Goal: Information Seeking & Learning: Learn about a topic

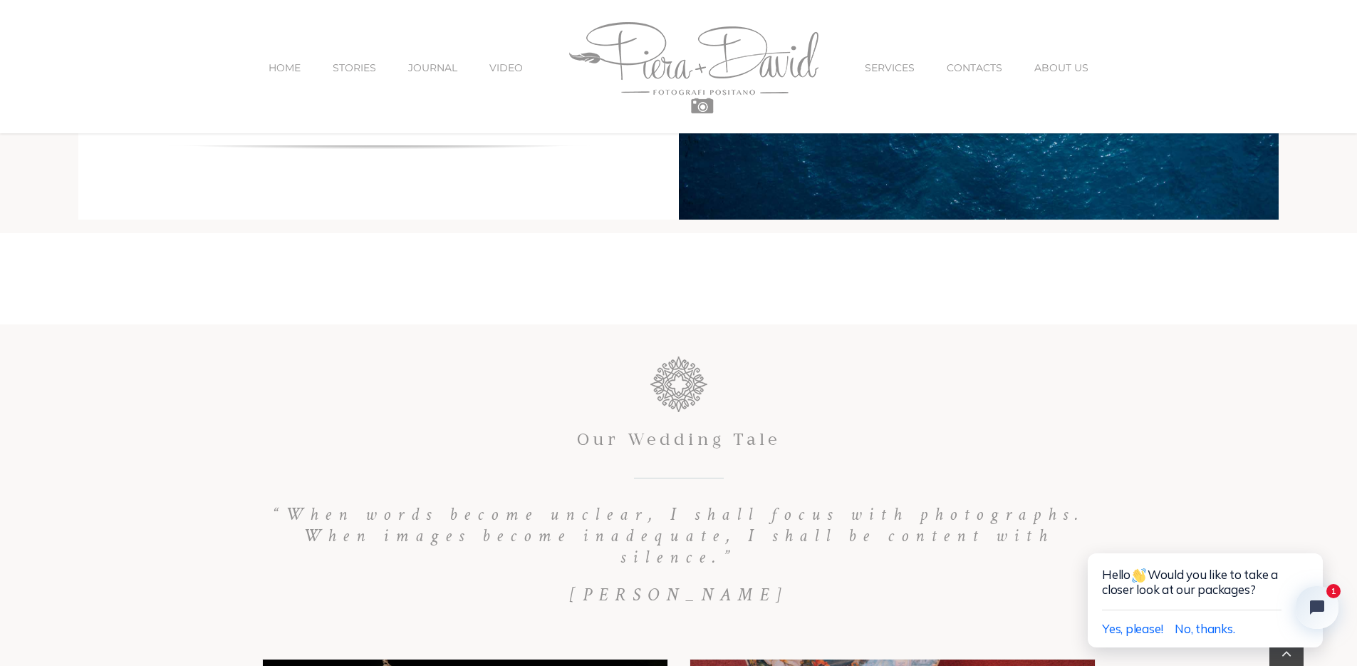
scroll to position [6256, 0]
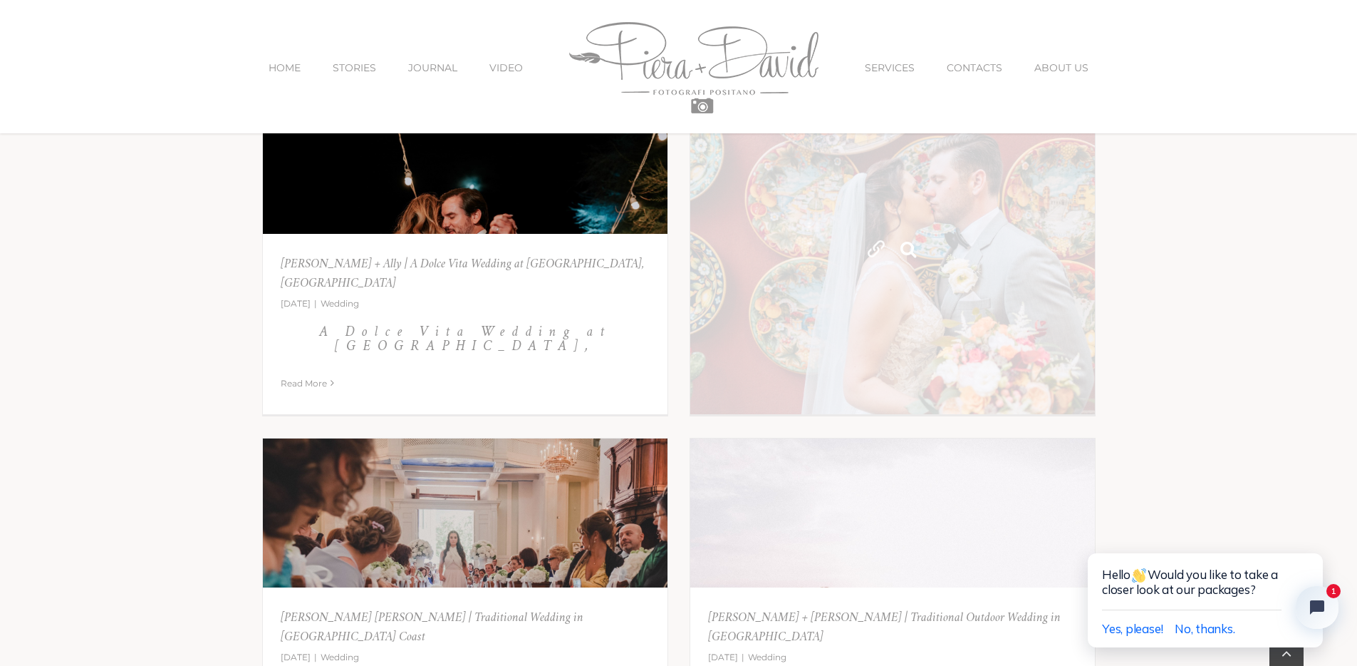
click at [913, 252] on link "Gallery" at bounding box center [909, 250] width 26 height 26
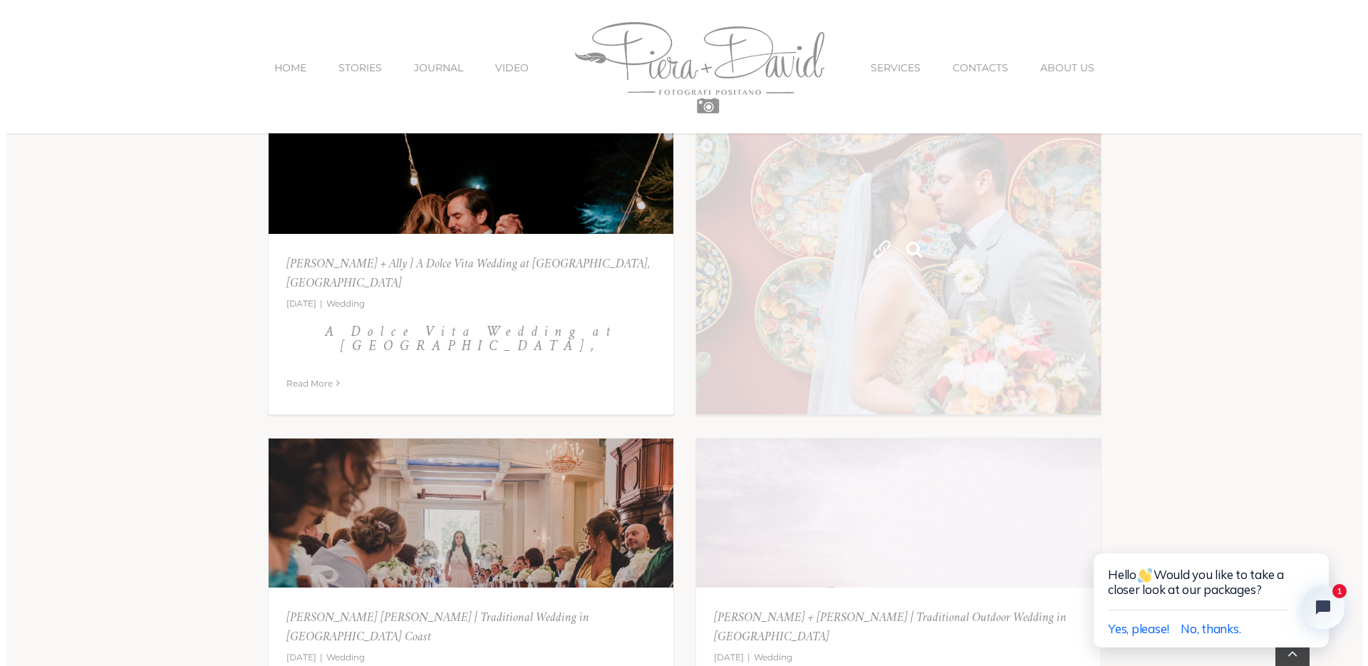
scroll to position [6266, 0]
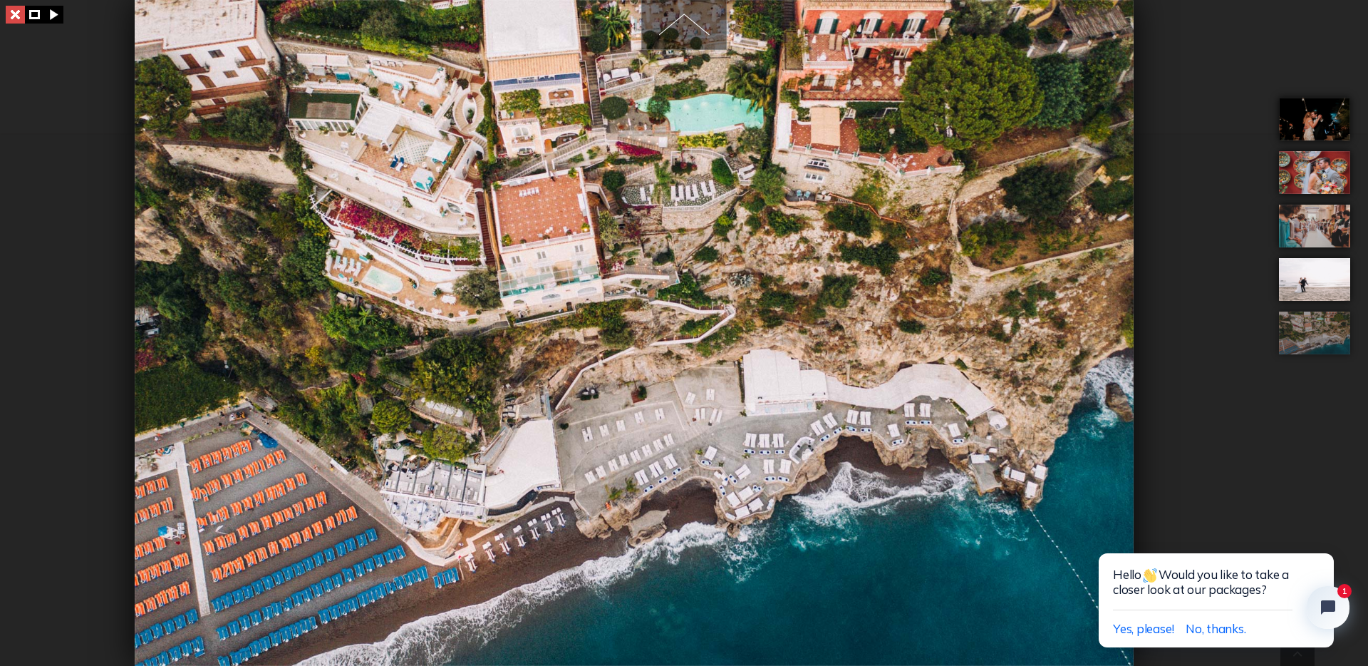
click at [18, 21] on link at bounding box center [15, 15] width 19 height 18
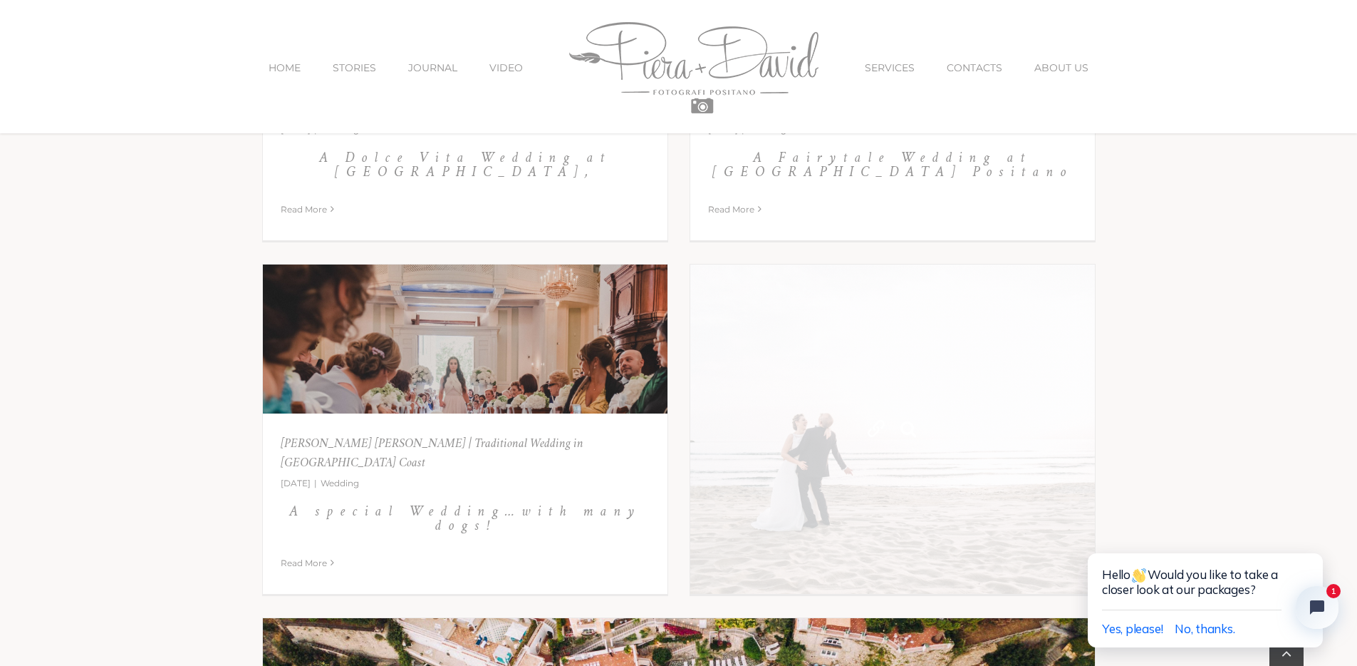
scroll to position [6430, 0]
click at [981, 408] on link "Antonio + Fabiana | Traditional Outdoor Wedding in Naples" at bounding box center [892, 428] width 405 height 329
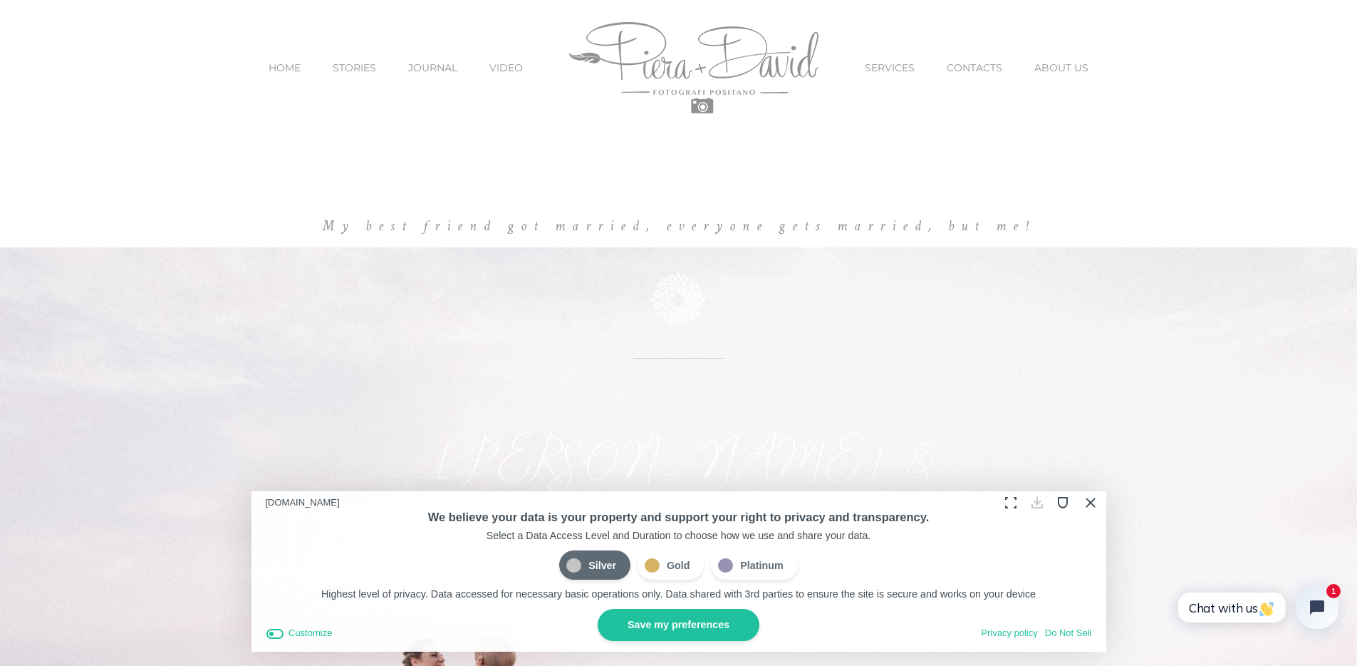
click at [1087, 501] on button "Close Cookie Compliance" at bounding box center [1090, 502] width 22 height 22
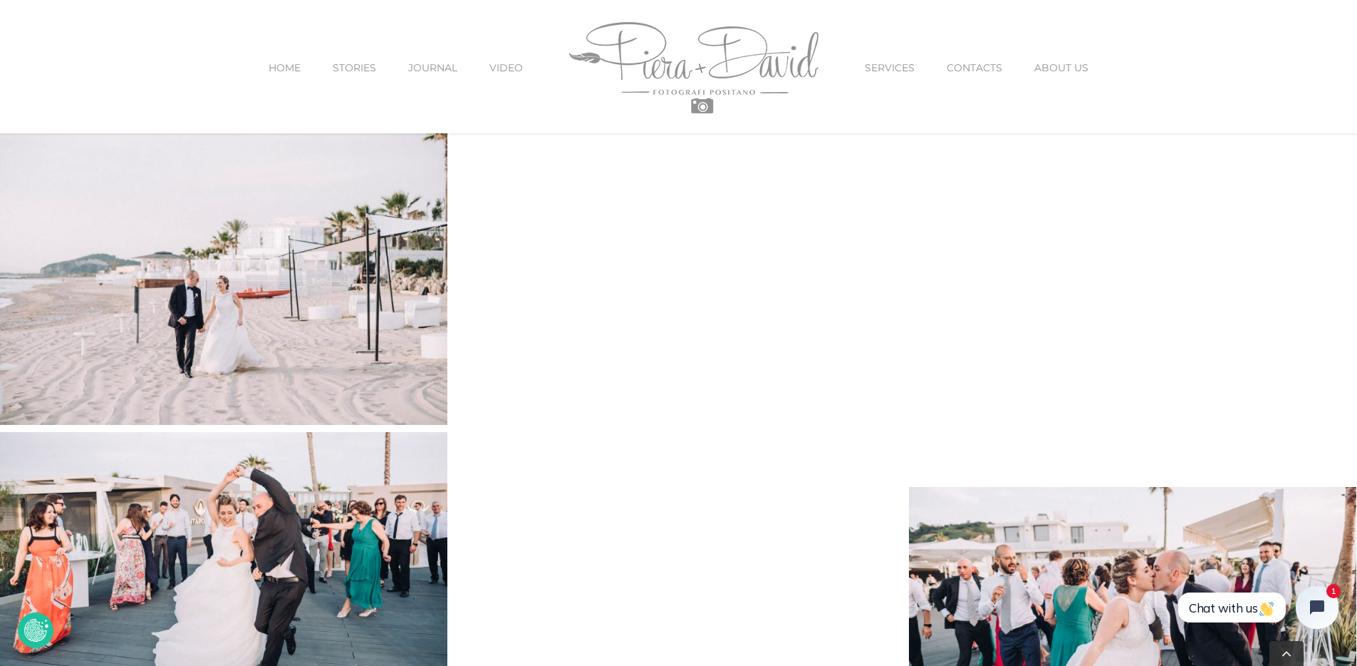
scroll to position [7418, 0]
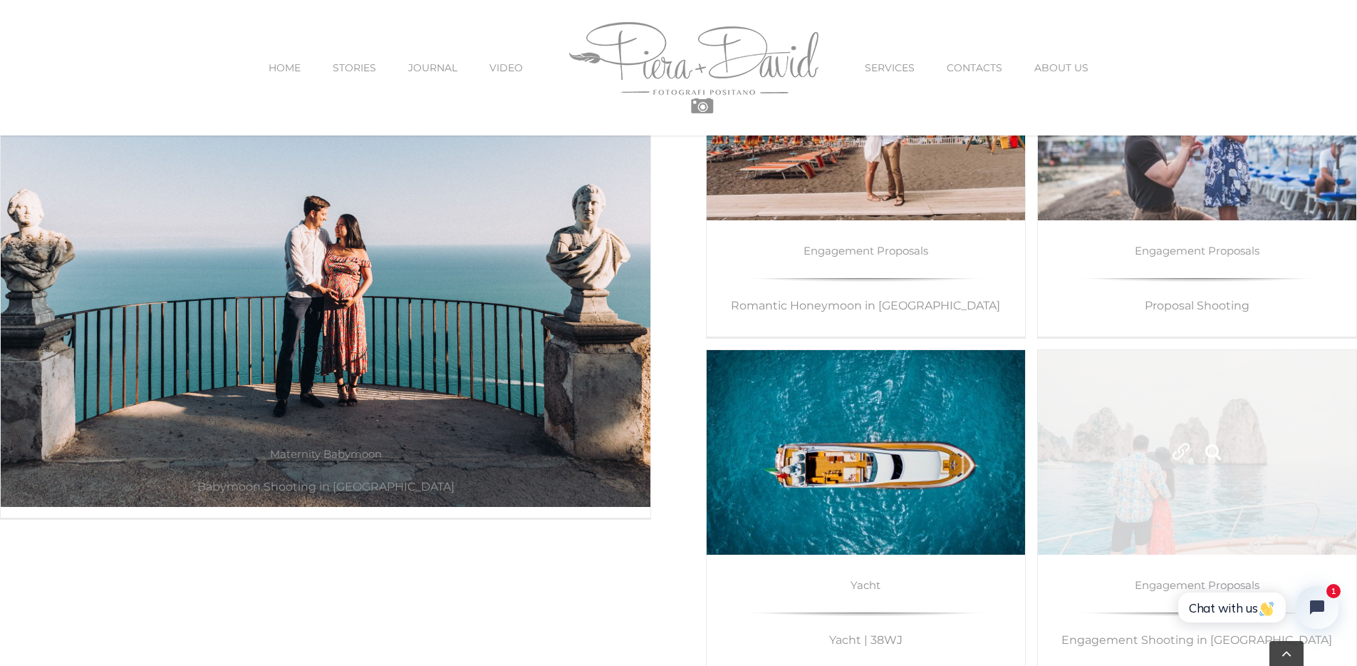
scroll to position [7697, 0]
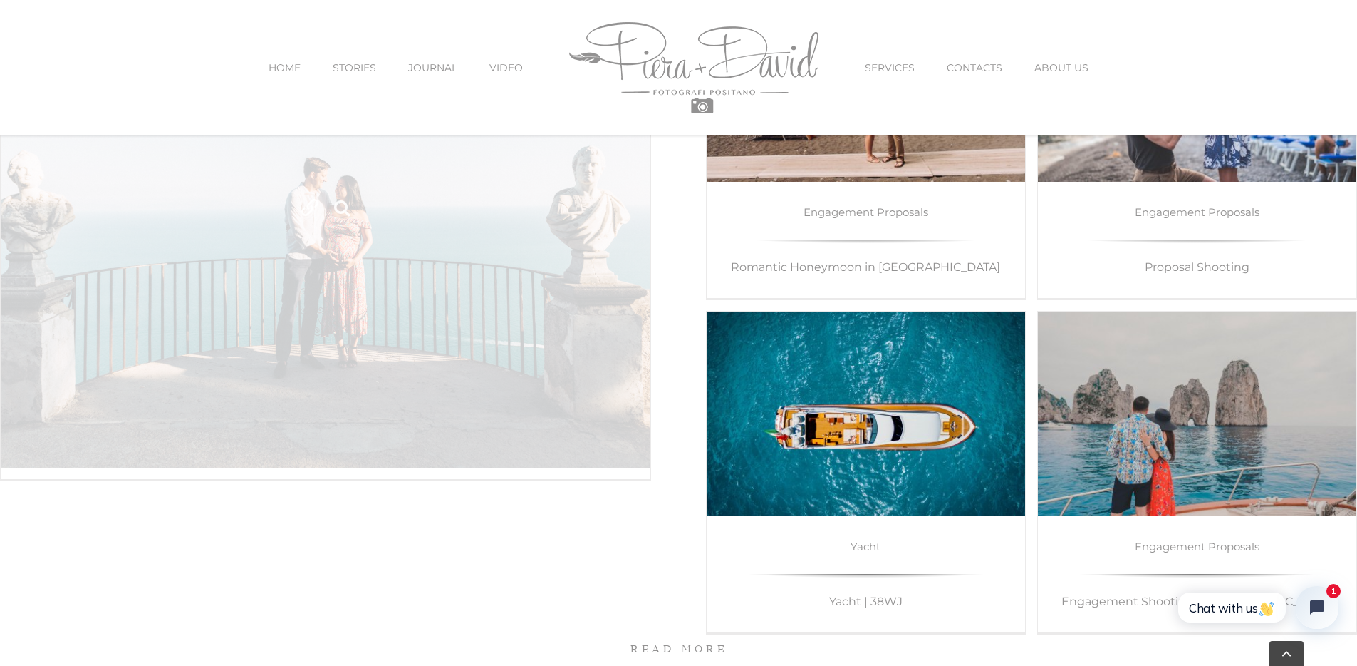
click at [423, 279] on link "Babymoon Shooting in Ravello" at bounding box center [326, 208] width 650 height 520
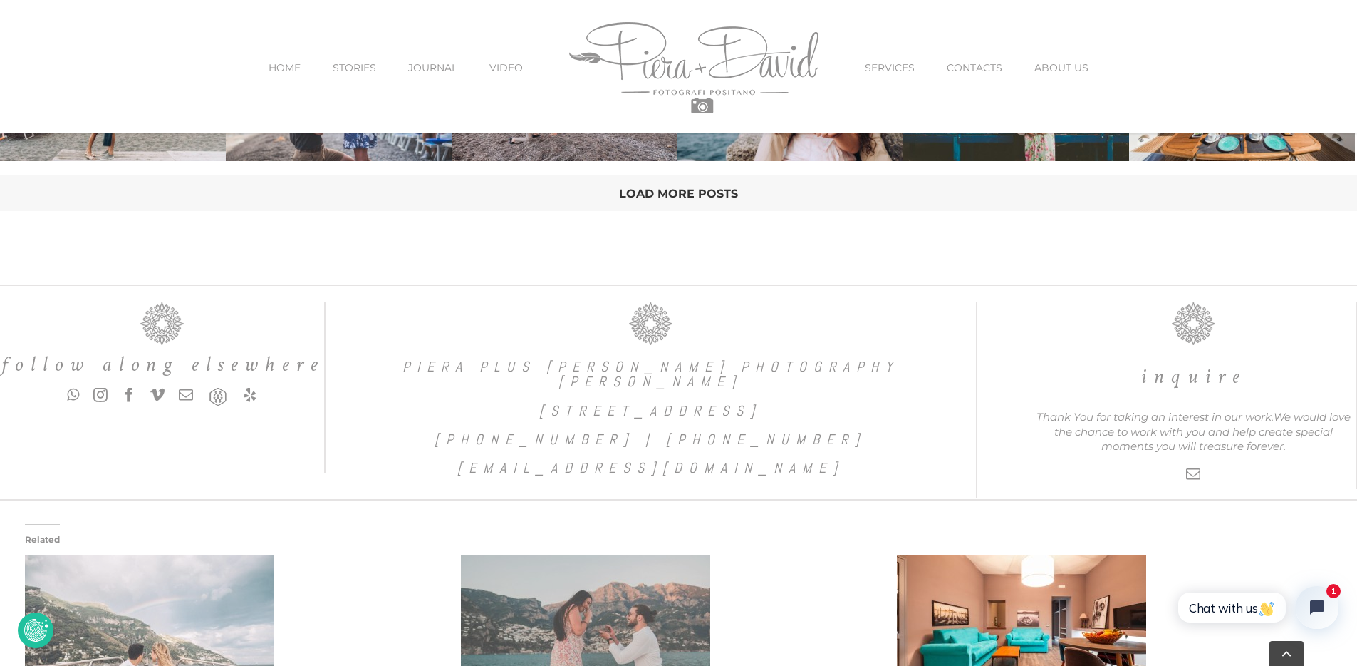
scroll to position [3483, 0]
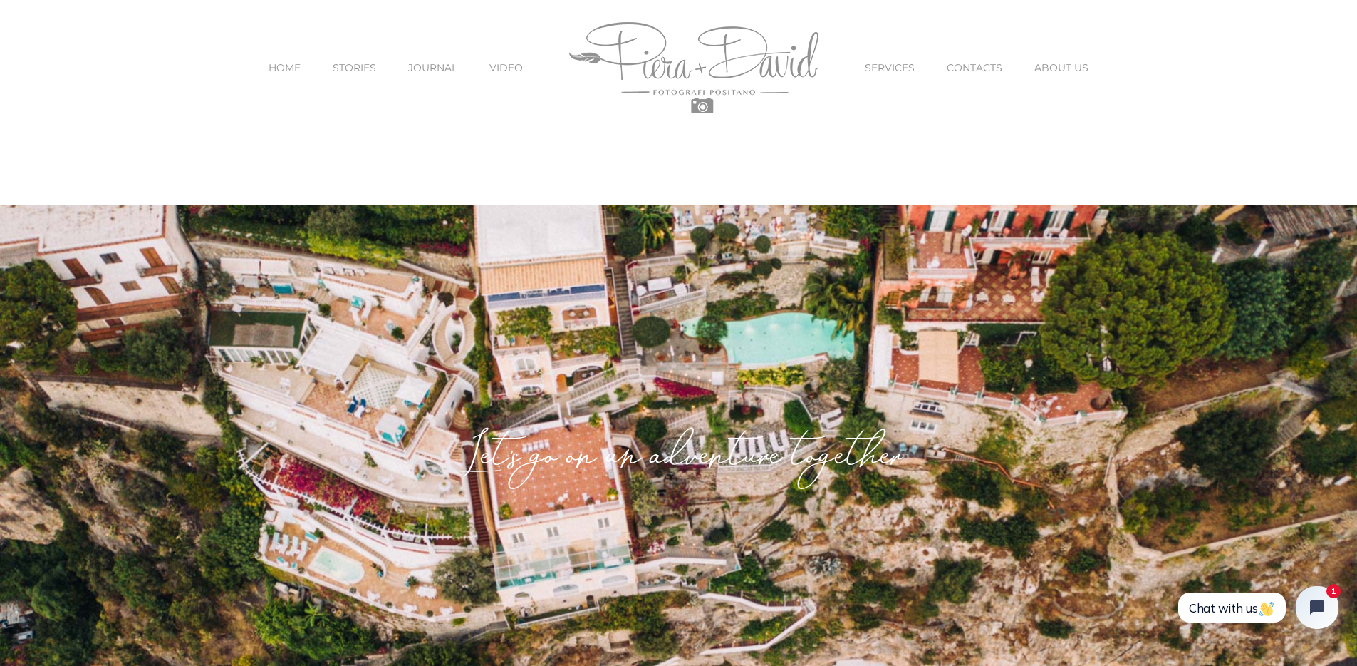
click at [896, 66] on span "SERVICES" at bounding box center [890, 68] width 50 height 10
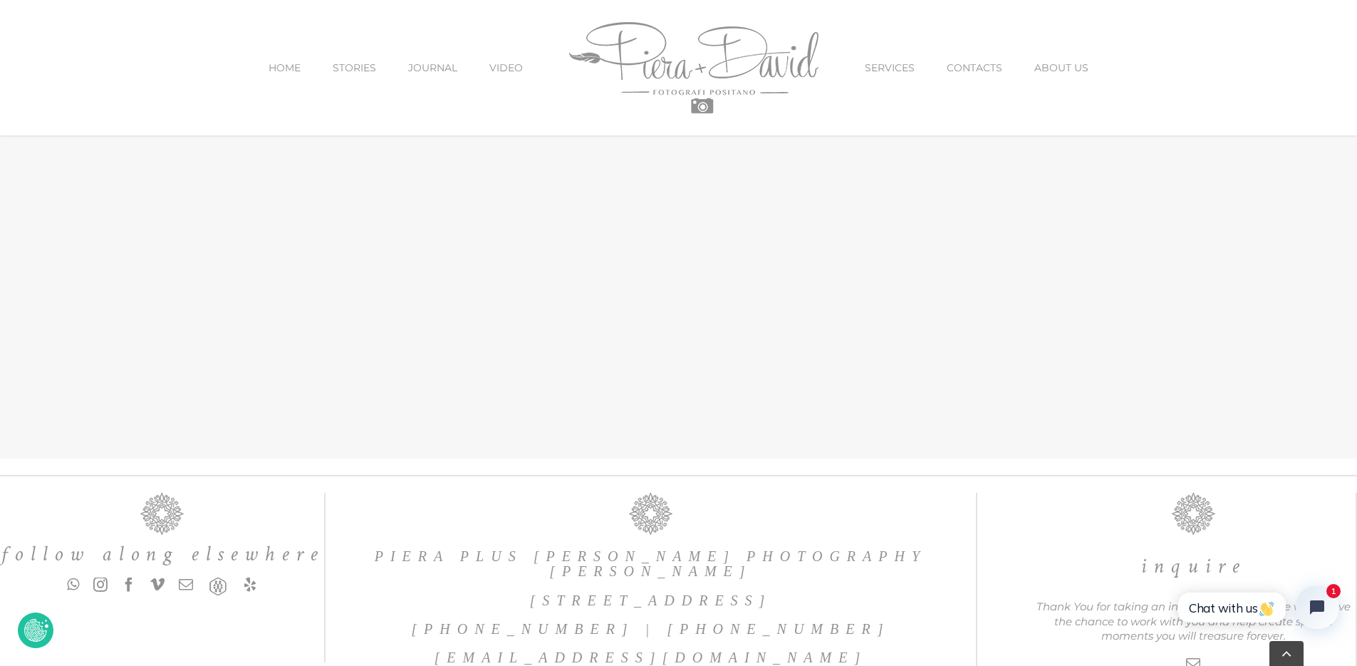
scroll to position [4468, 0]
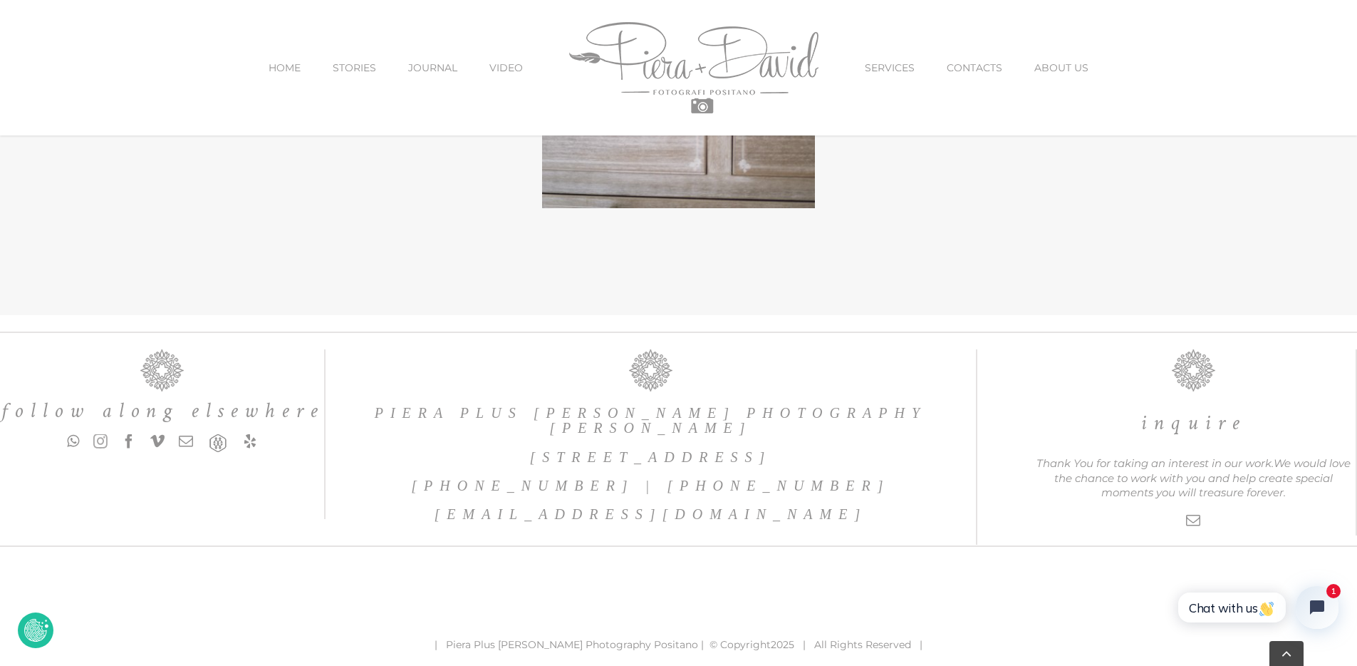
click at [96, 448] on link "instagram" at bounding box center [100, 441] width 14 height 14
